Goal: Task Accomplishment & Management: Use online tool/utility

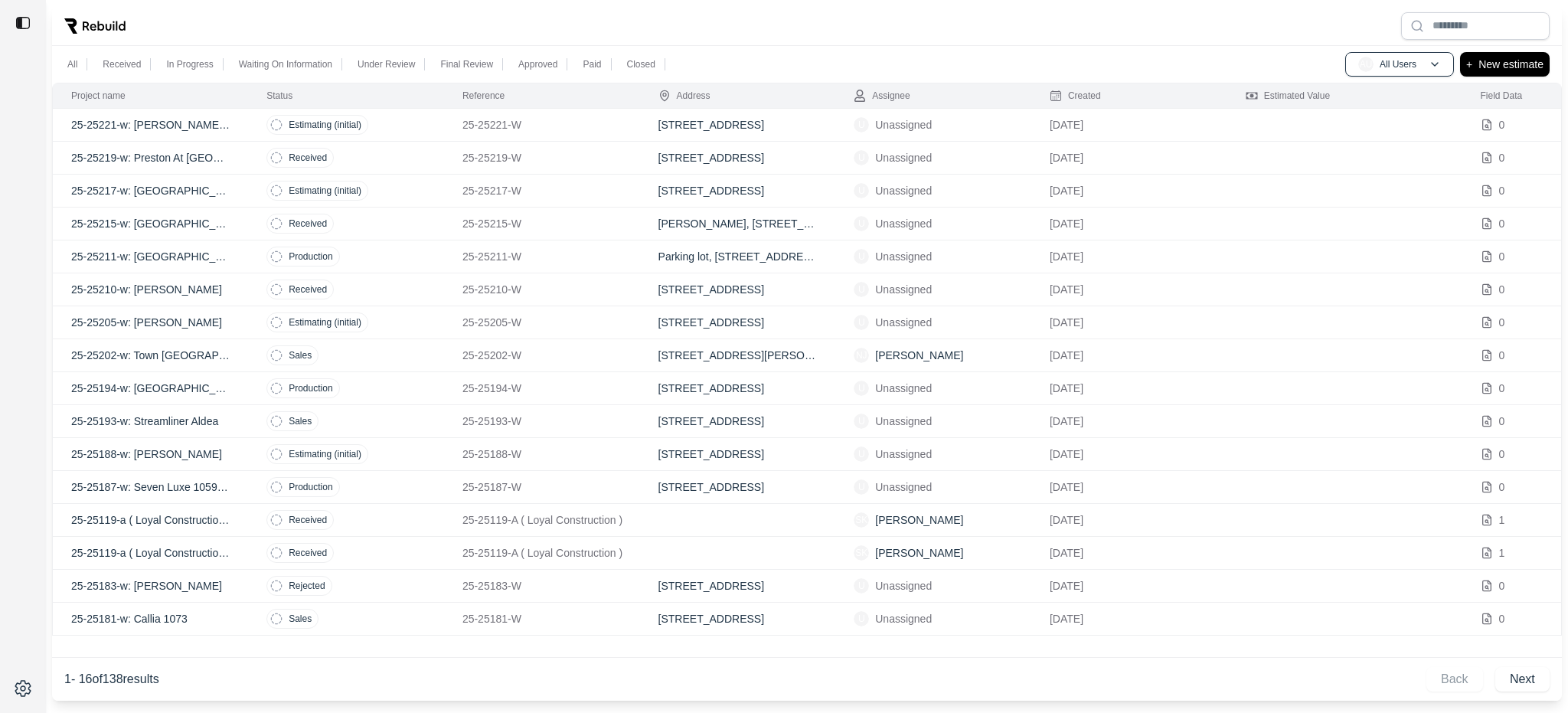
click at [945, 346] on td "NJ [PERSON_NAME]" at bounding box center [933, 355] width 196 height 33
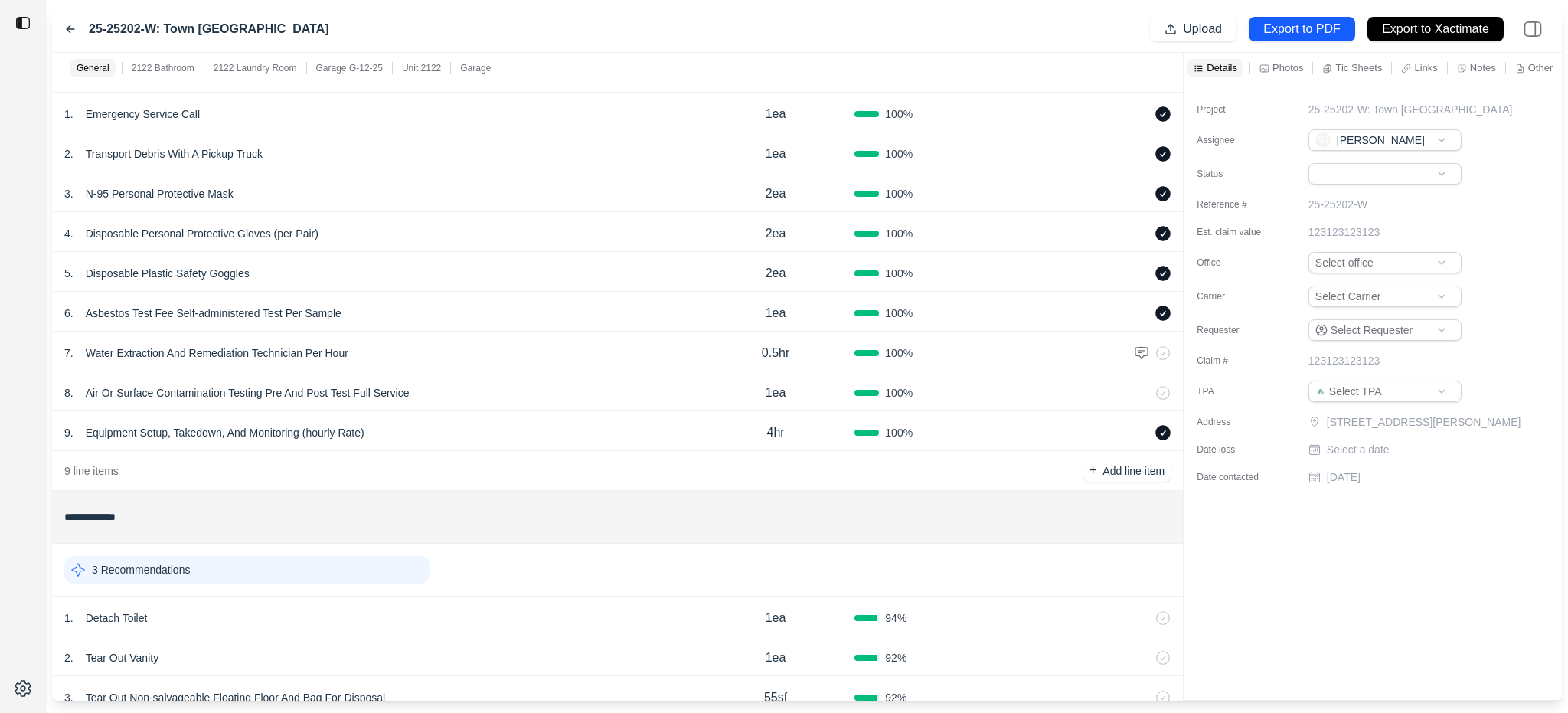
scroll to position [383, 0]
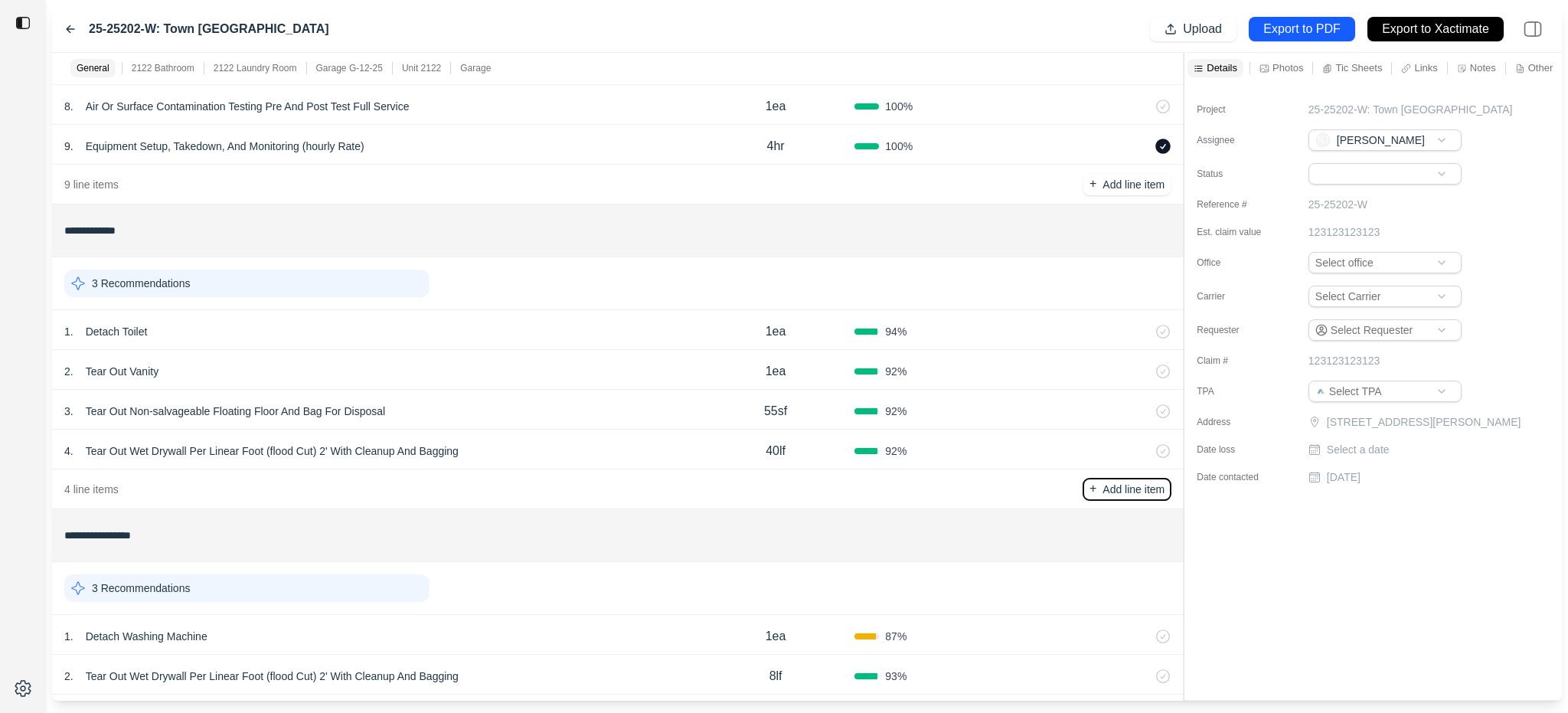
click at [1150, 488] on p "Add line item" at bounding box center [1133, 489] width 62 height 15
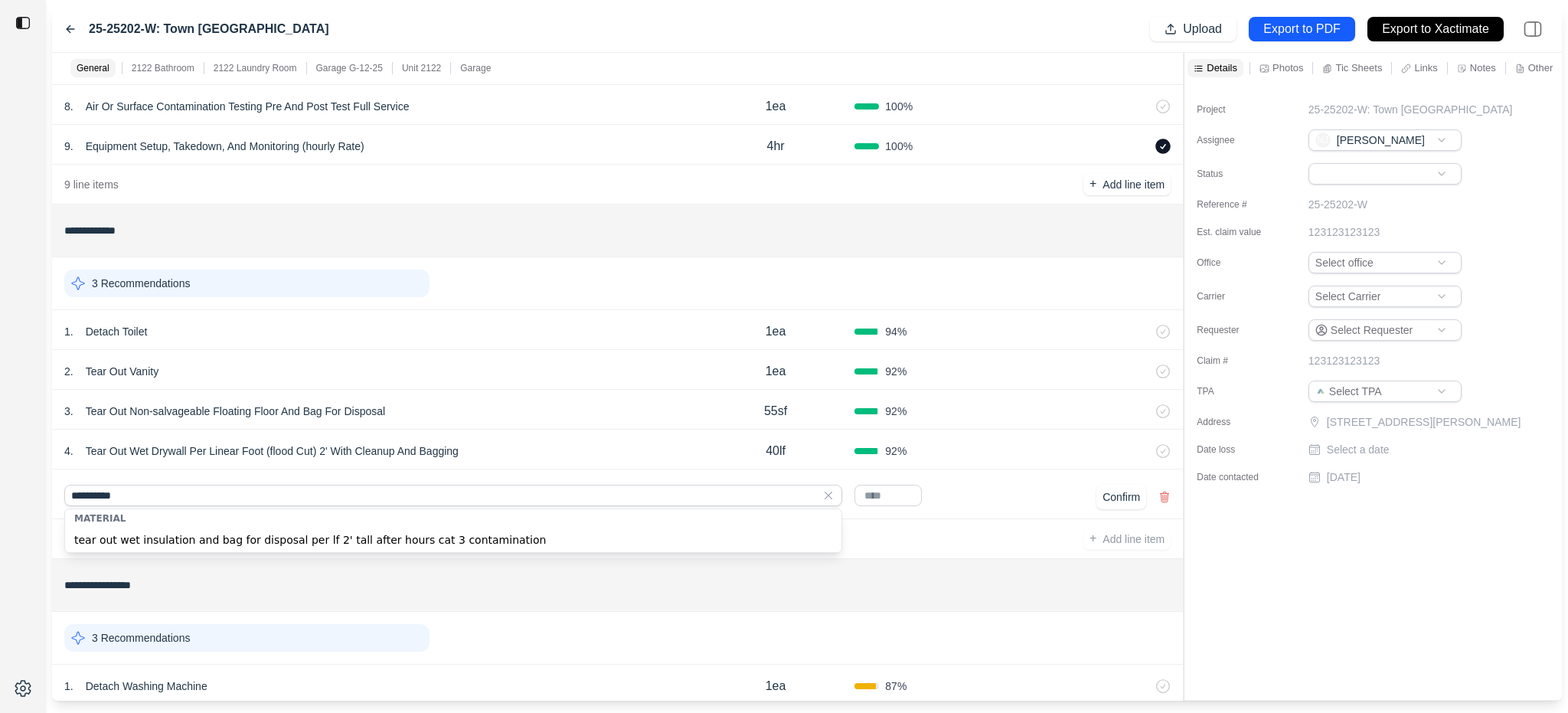
click at [563, 537] on div "tear out wet insulation and bag for disposal per lf 2' tall after hours cat 3 c…" at bounding box center [453, 540] width 776 height 24
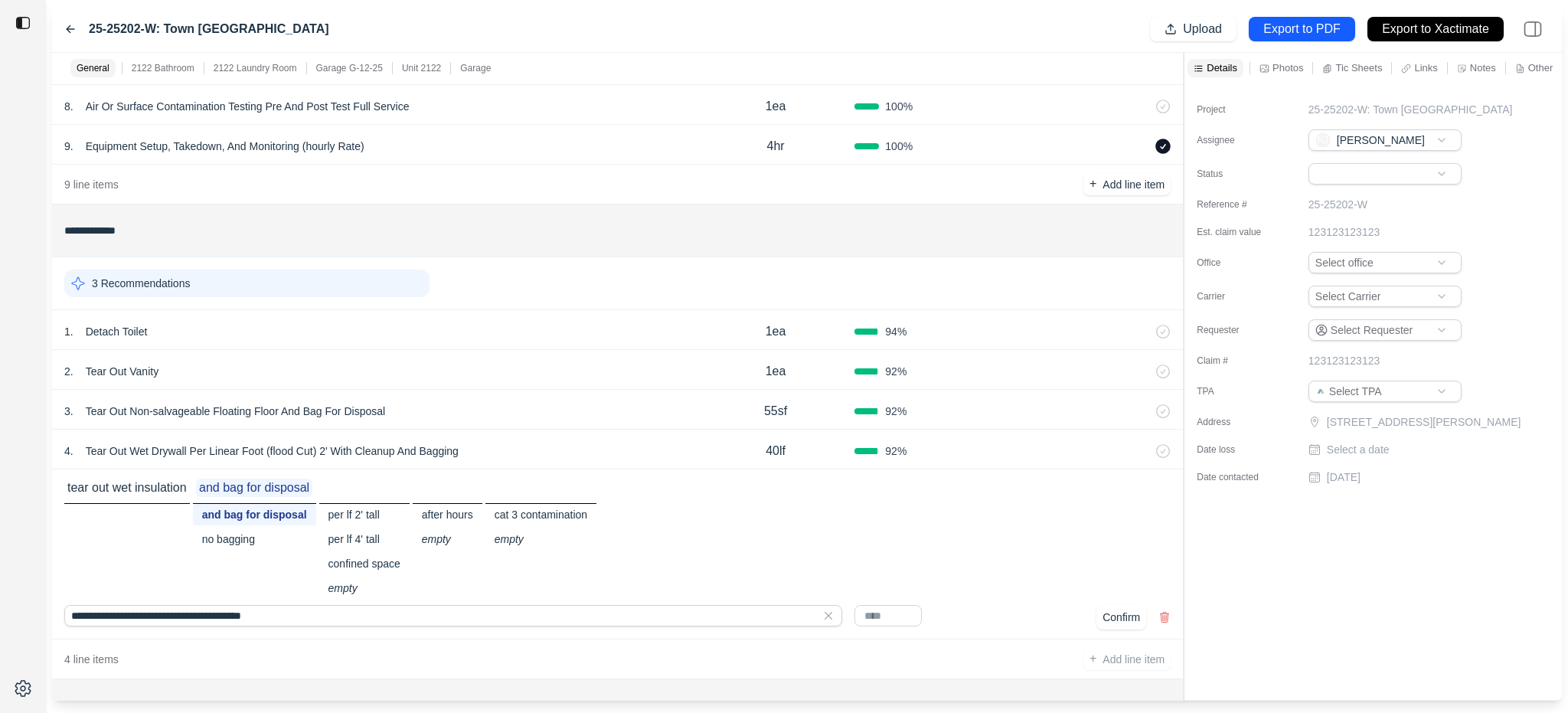
click at [442, 541] on div "empty" at bounding box center [448, 539] width 70 height 21
click at [516, 539] on div "empty" at bounding box center [541, 539] width 111 height 21
click at [239, 513] on div "and bag for disposal" at bounding box center [254, 514] width 123 height 21
click at [357, 511] on div "per lf 2' tall" at bounding box center [364, 514] width 91 height 21
click at [446, 534] on div "empty" at bounding box center [448, 539] width 70 height 21
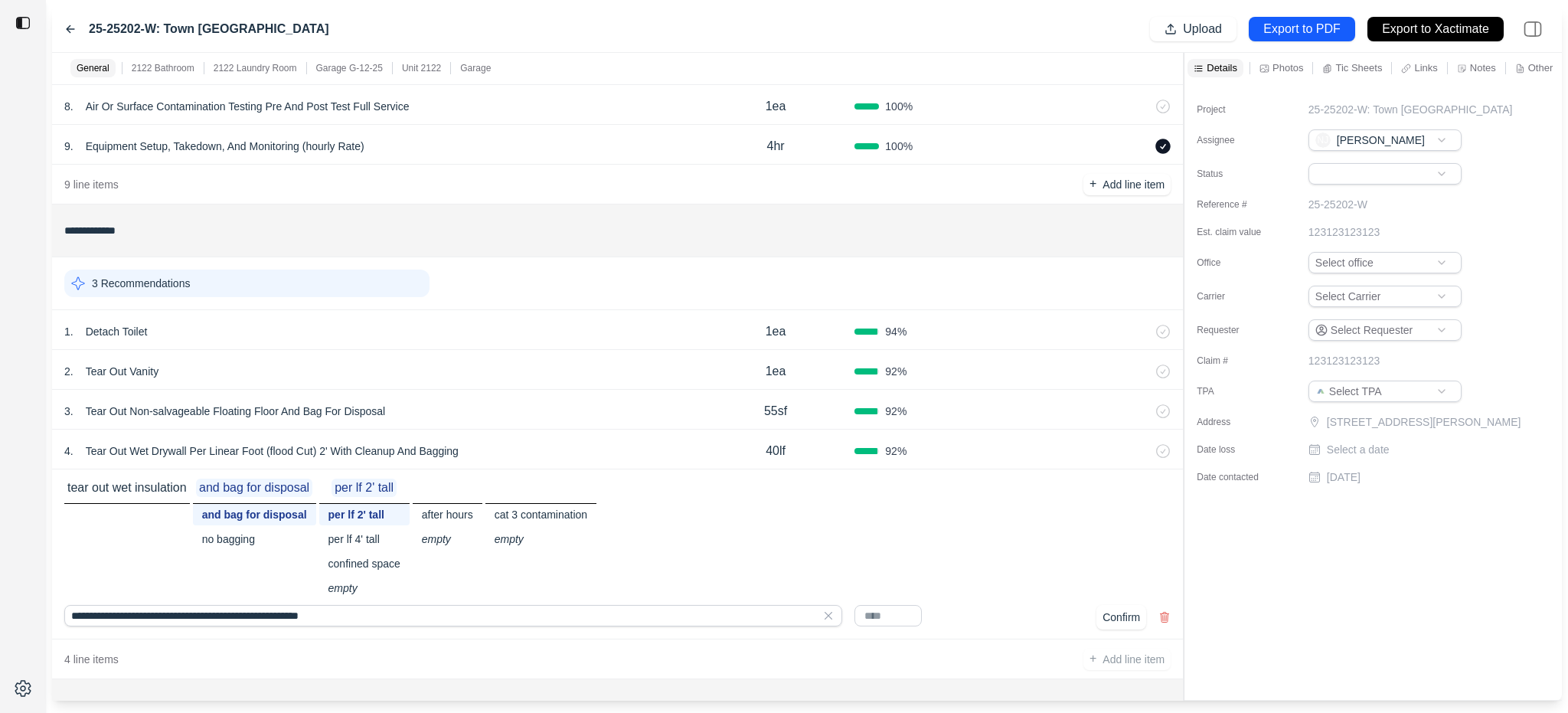
click at [443, 541] on div "empty" at bounding box center [448, 539] width 70 height 21
click at [527, 537] on div "empty" at bounding box center [541, 539] width 111 height 21
click at [446, 517] on div "after hours" at bounding box center [448, 514] width 70 height 21
click at [444, 537] on div "empty" at bounding box center [450, 539] width 74 height 21
type input "**********"
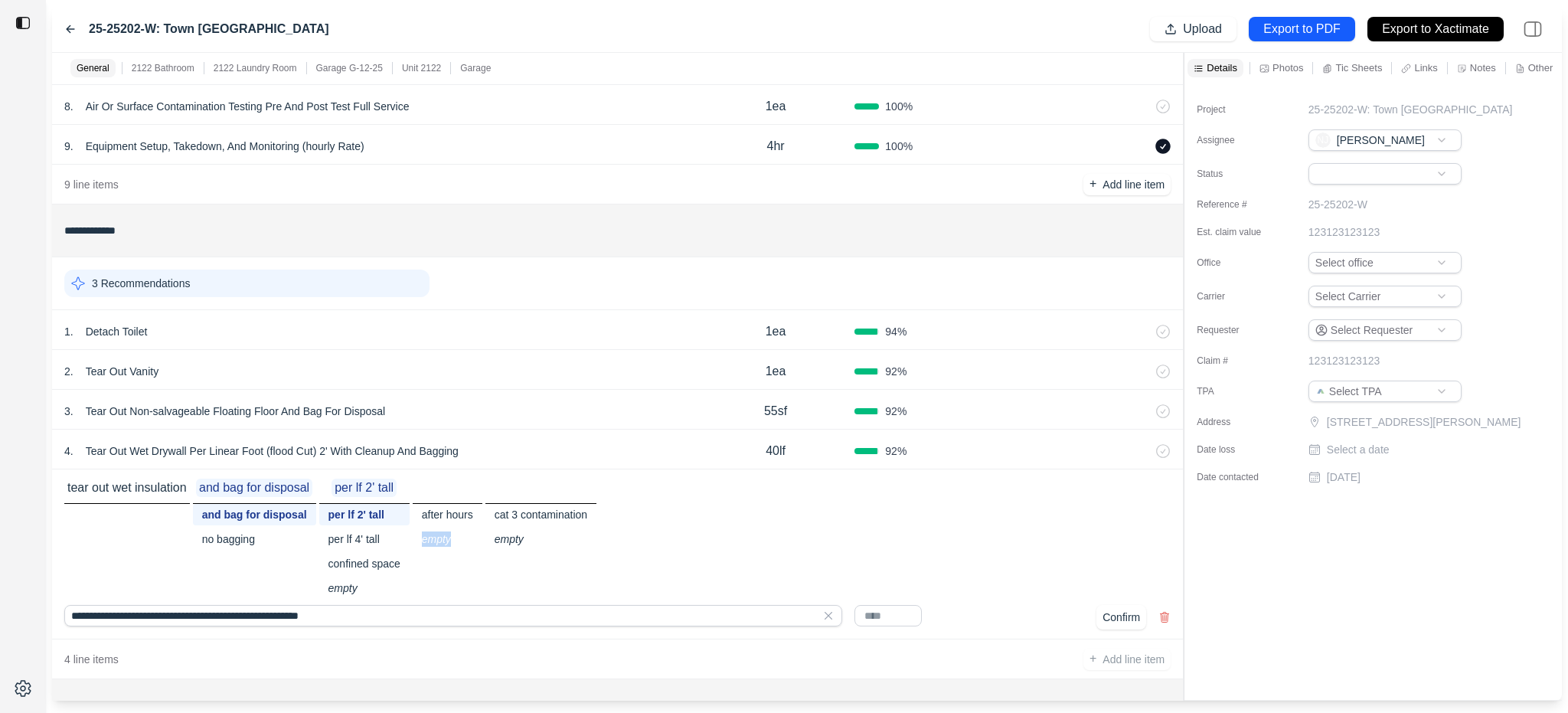
click at [444, 537] on div "empty" at bounding box center [448, 539] width 70 height 21
click at [504, 540] on div "empty" at bounding box center [541, 539] width 111 height 21
click at [873, 559] on input "text" at bounding box center [888, 615] width 67 height 21
type input "****"
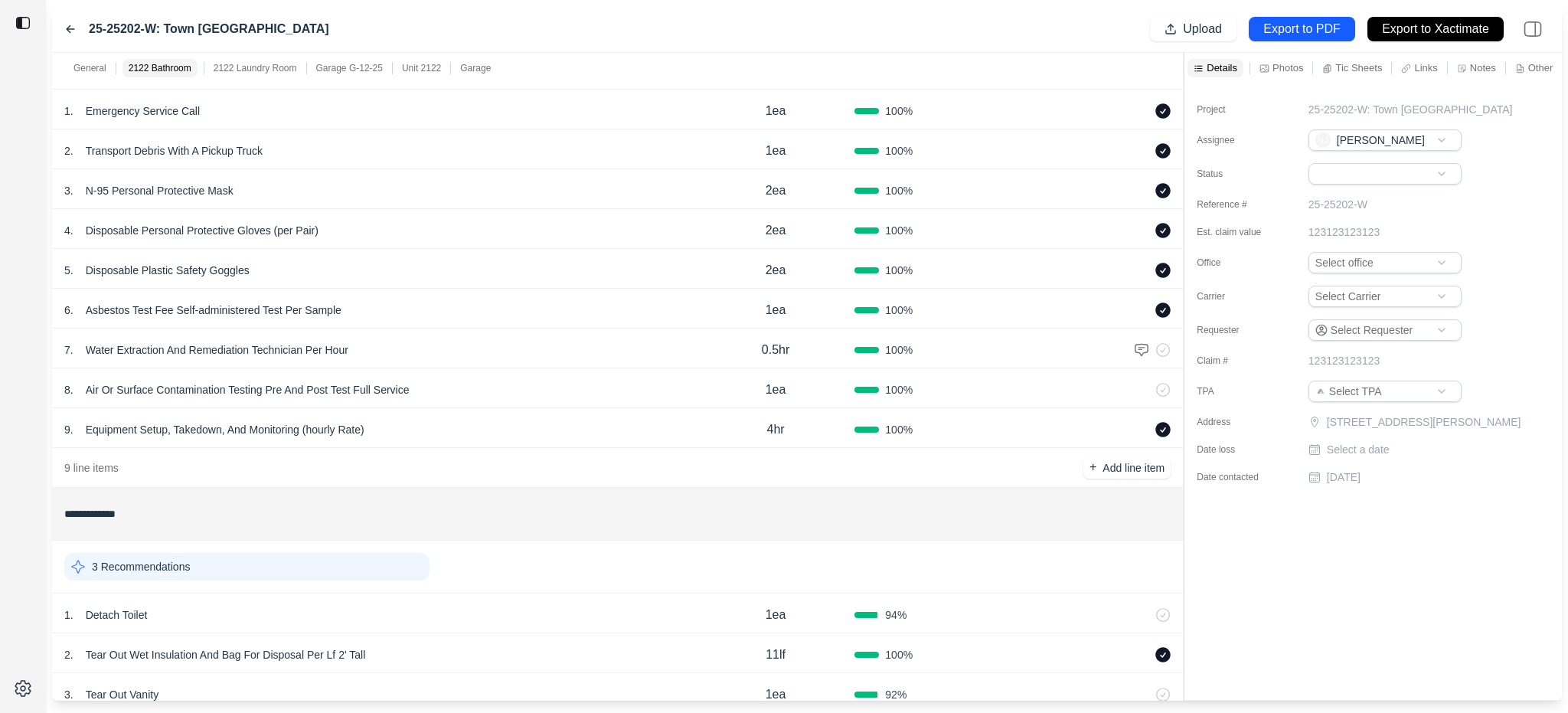
scroll to position [77, 0]
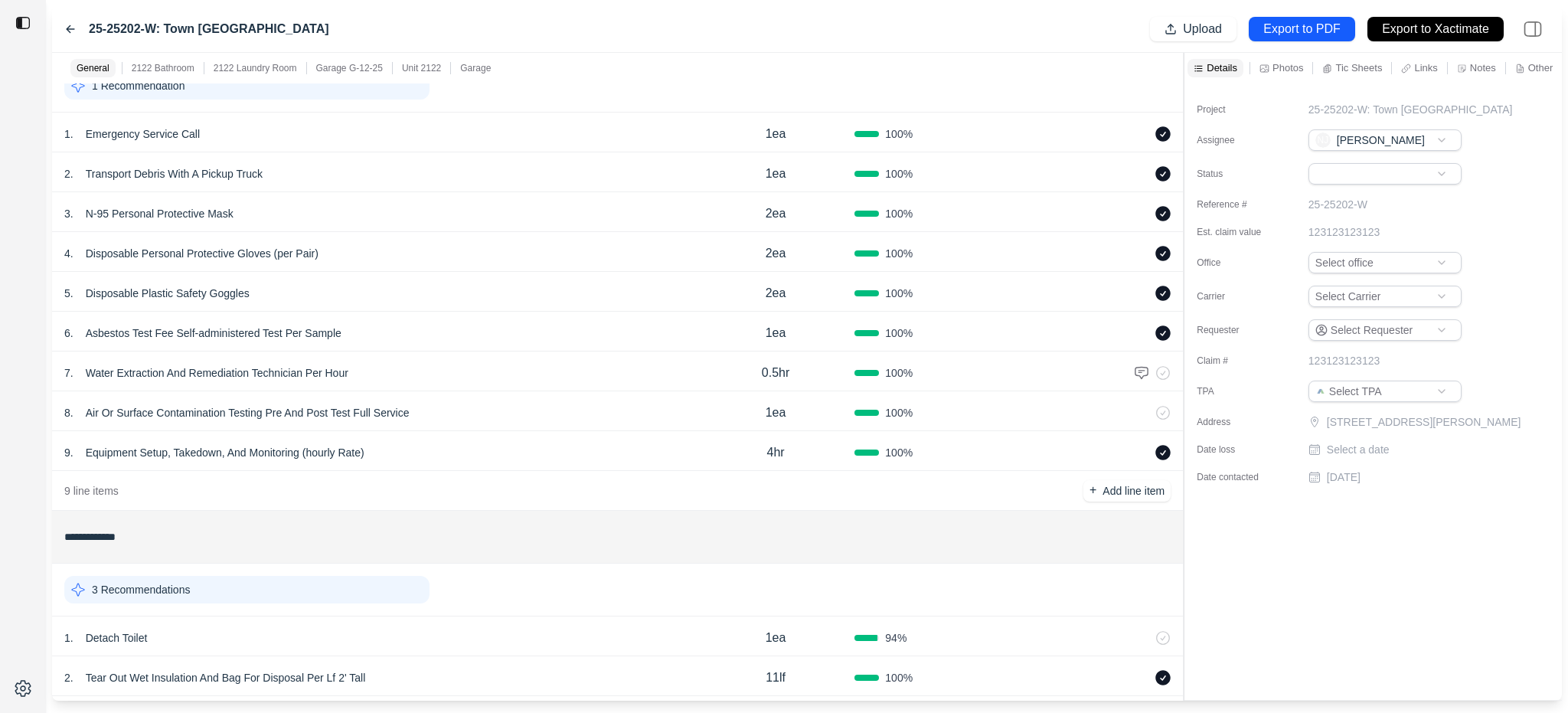
click at [262, 327] on p "Asbestos Test Fee Self-administered Test Per Sample" at bounding box center [213, 333] width 268 height 21
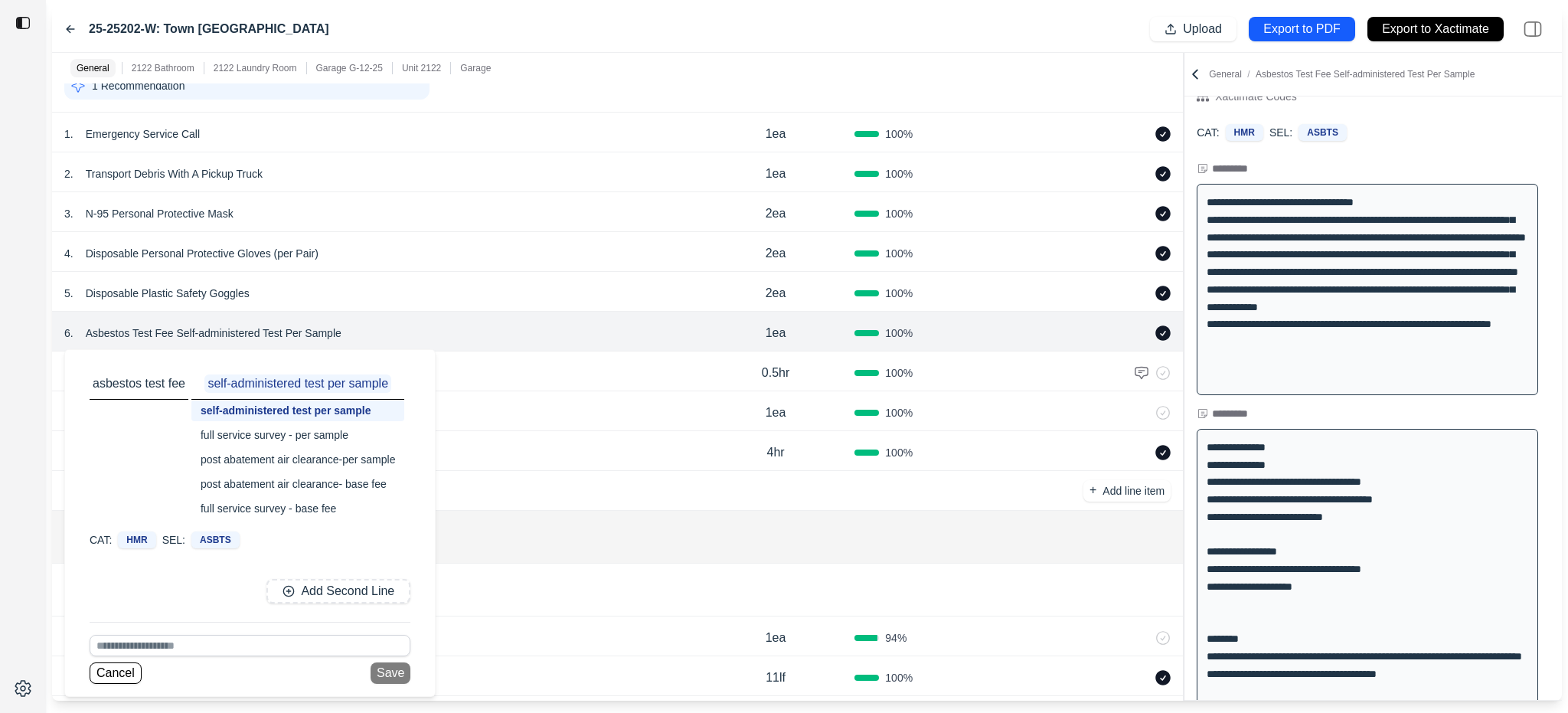
scroll to position [0, 0]
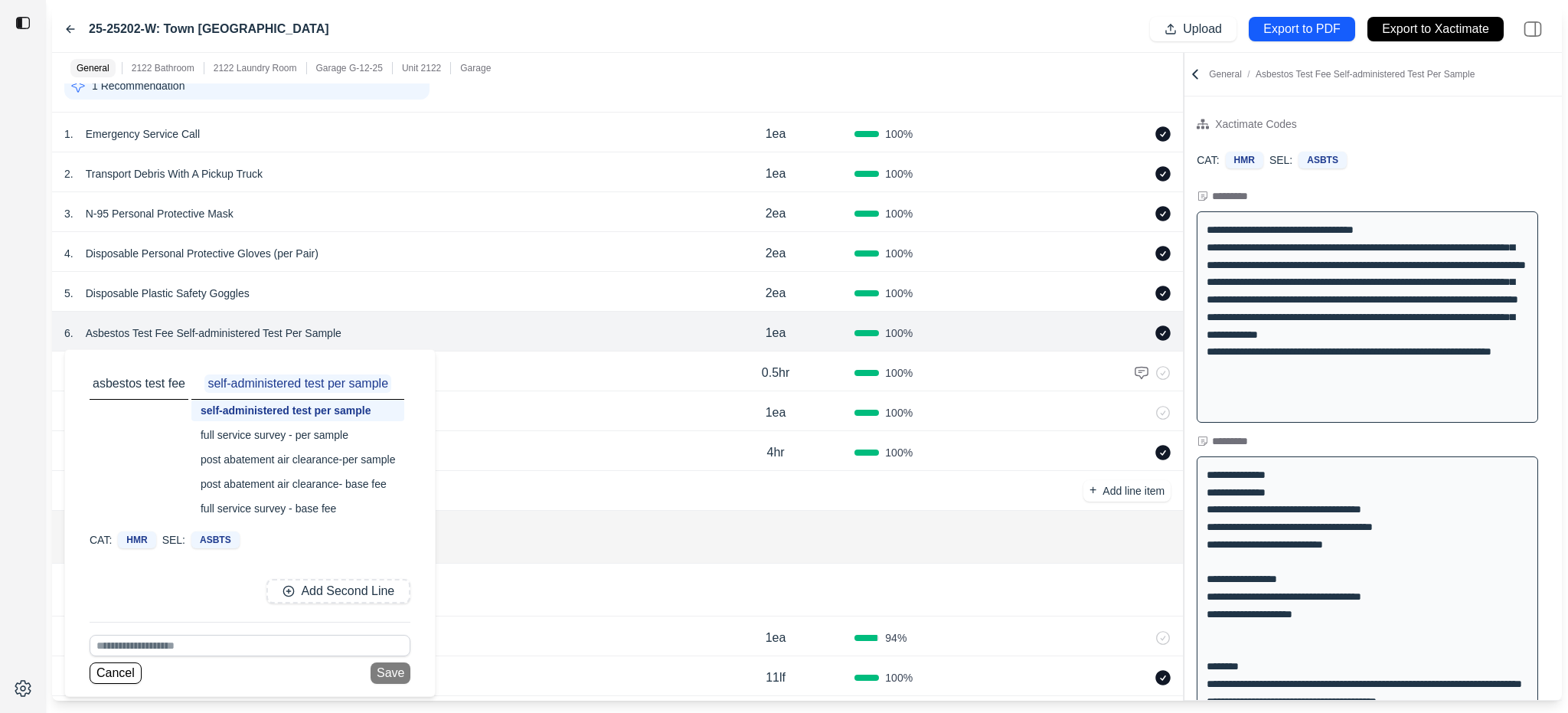
click at [575, 339] on div "6 . Asbestos Test Fee Self-administered Test Per Sample asbestos test fee self-…" at bounding box center [380, 333] width 632 height 21
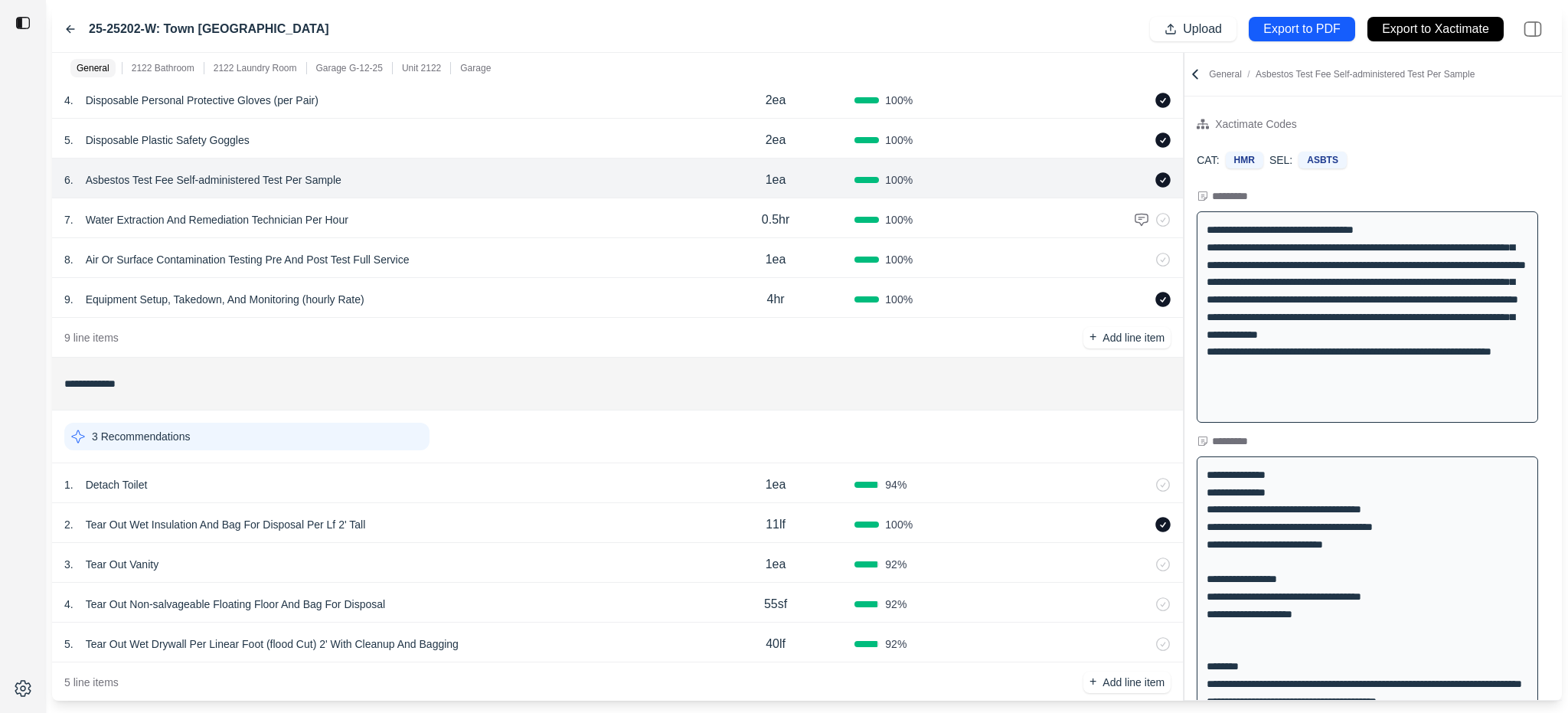
click at [1196, 68] on icon at bounding box center [1195, 74] width 15 height 15
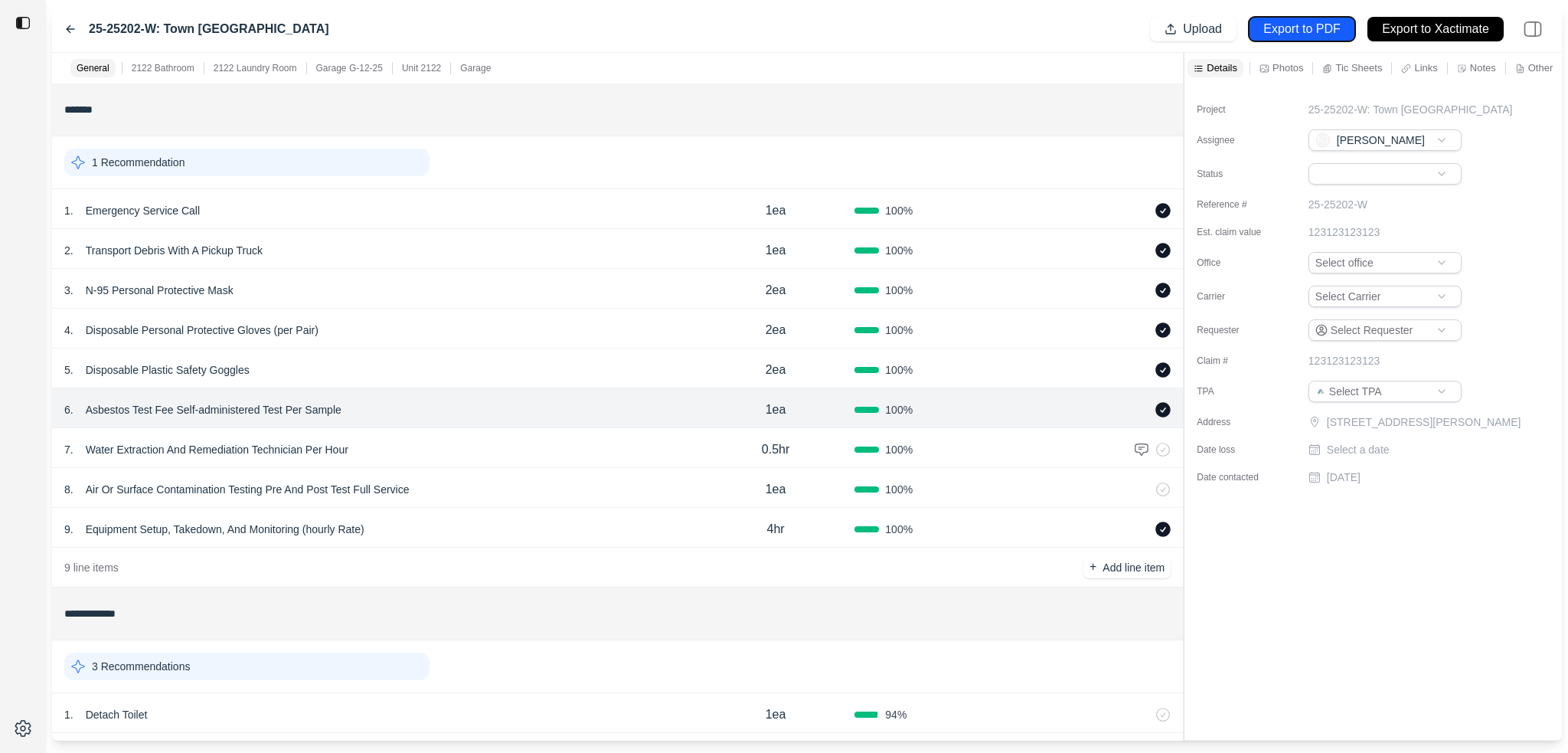
click at [1225, 33] on p "Export to PDF" at bounding box center [1302, 30] width 77 height 18
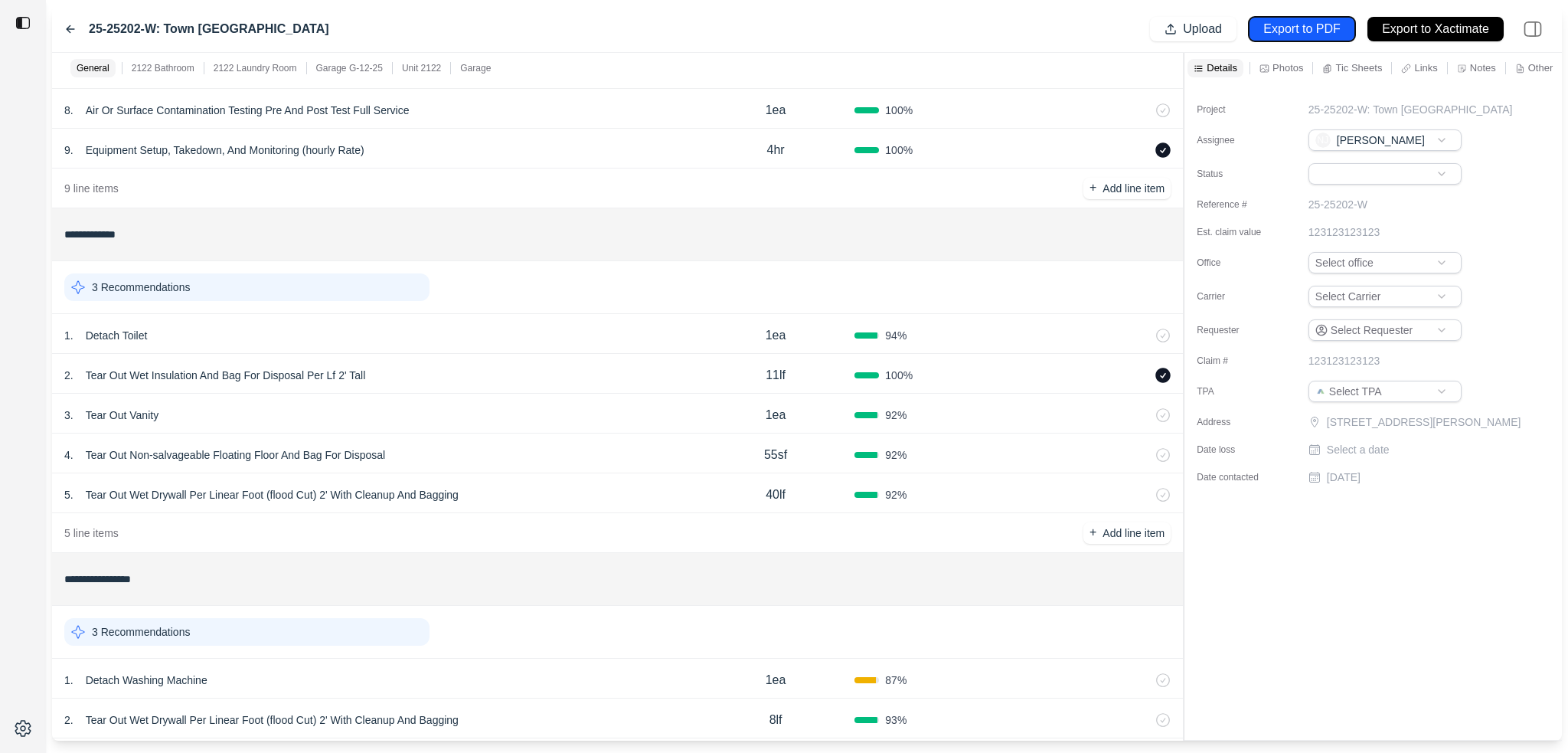
scroll to position [383, 0]
